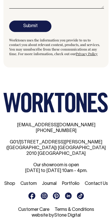
scroll to position [1655, 0]
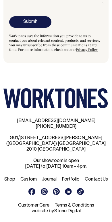
click at [13, 180] on link "Shop" at bounding box center [9, 180] width 11 height 4
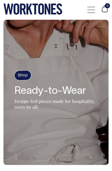
click at [90, 12] on div at bounding box center [91, 9] width 8 height 11
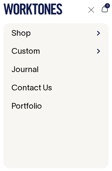
click at [100, 30] on li "Shop Accessories Aprons Workwear" at bounding box center [55, 33] width 93 height 9
click at [97, 32] on span at bounding box center [98, 33] width 3 height 5
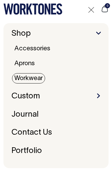
click at [38, 78] on link "Workwear" at bounding box center [28, 78] width 33 height 10
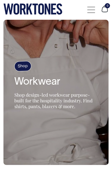
click at [21, 64] on h4 "Shop" at bounding box center [22, 66] width 17 height 11
